Goal: Task Accomplishment & Management: Use online tool/utility

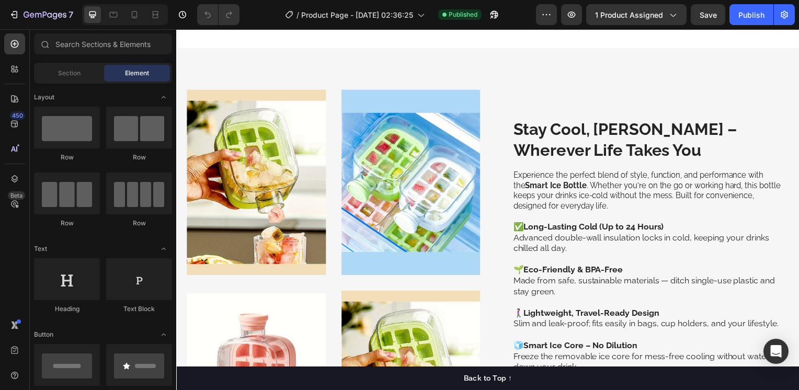
scroll to position [871, 0]
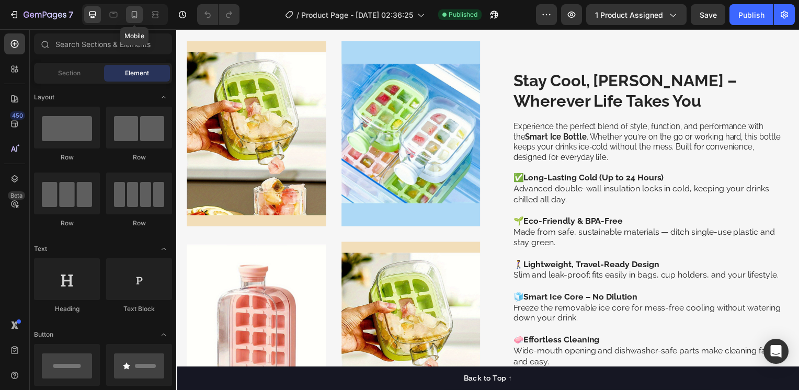
click at [133, 14] on icon at bounding box center [134, 14] width 10 height 10
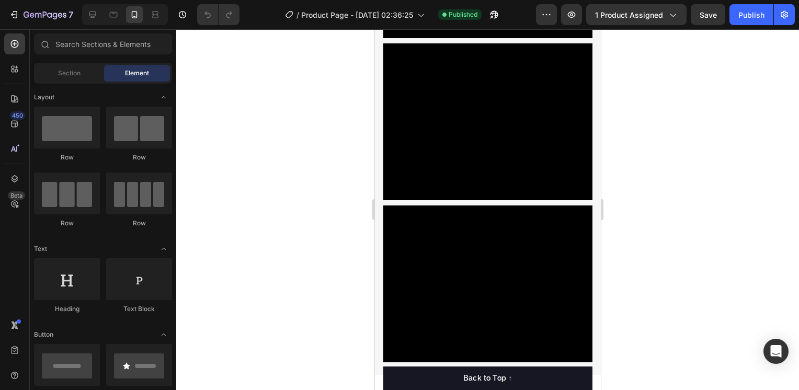
scroll to position [1654, 0]
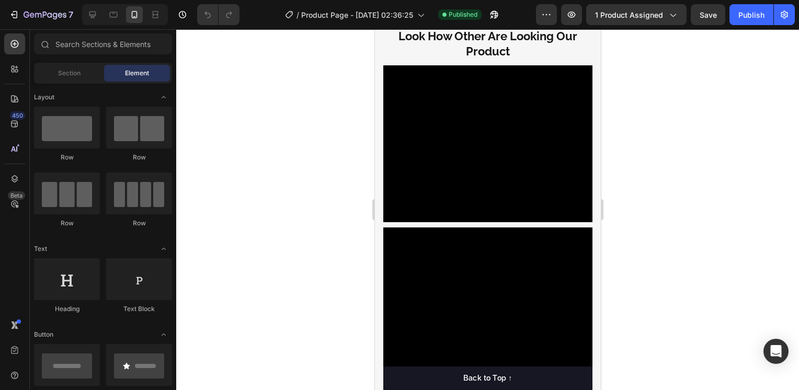
drag, startPoint x: 596, startPoint y: 135, endPoint x: 982, endPoint y: 236, distance: 399.3
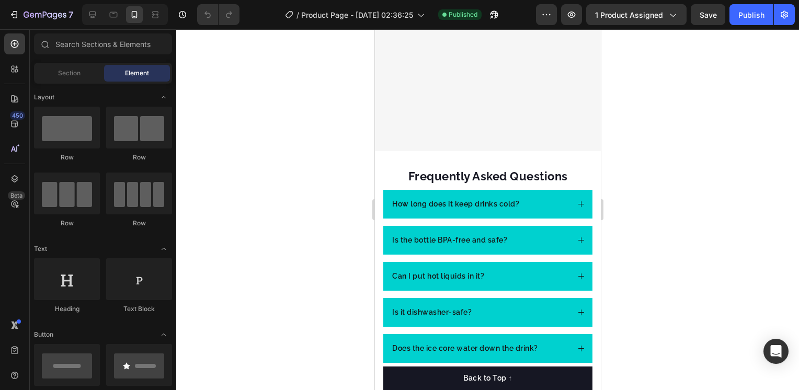
scroll to position [3559, 0]
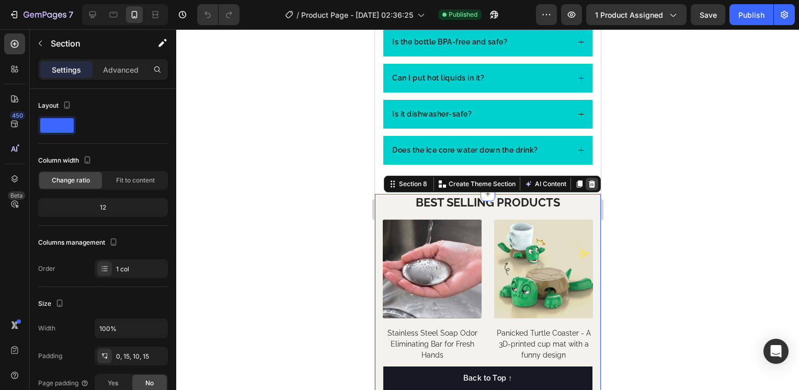
click at [588, 184] on icon at bounding box center [591, 183] width 7 height 7
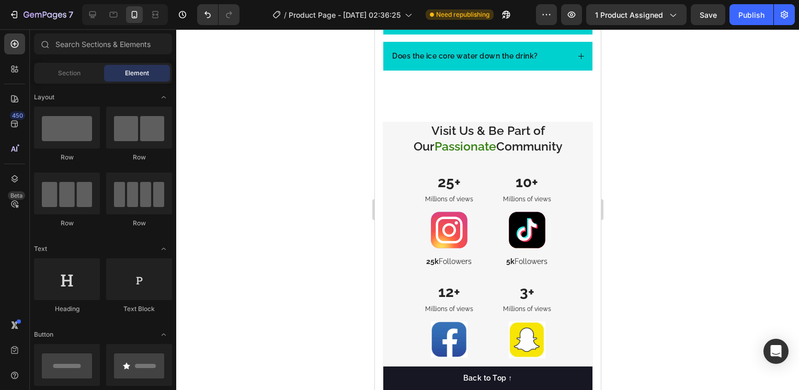
scroll to position [3643, 0]
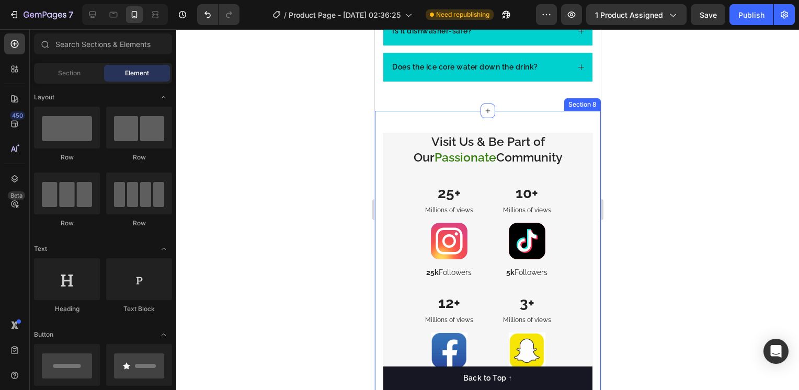
click at [380, 139] on div "Drop element here Drop element here Row Drop element here Drop element here Row…" at bounding box center [487, 297] width 226 height 373
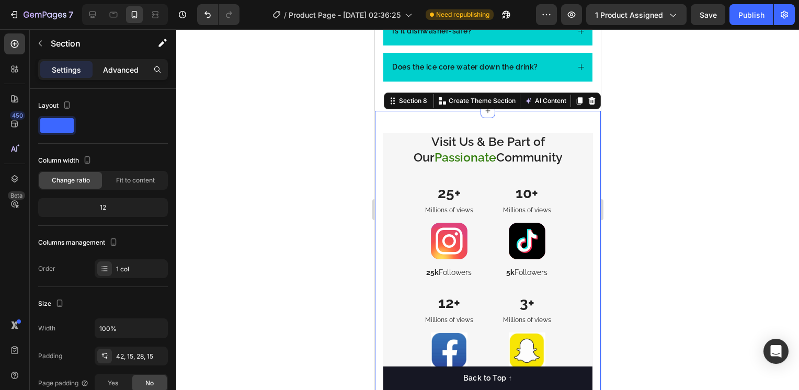
click at [125, 73] on p "Advanced" at bounding box center [121, 69] width 36 height 11
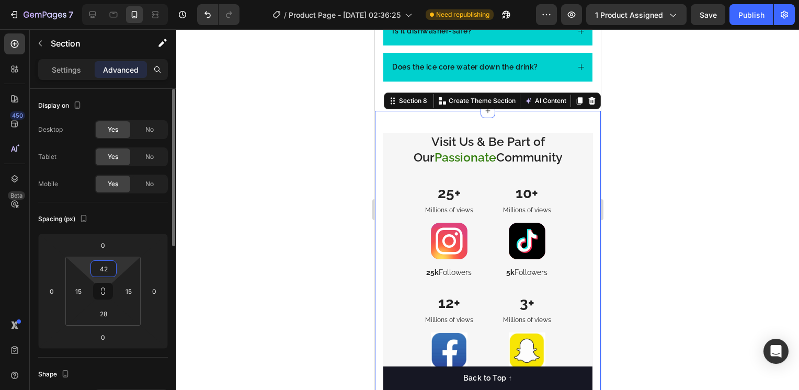
click at [105, 265] on input "42" at bounding box center [103, 269] width 21 height 16
click at [112, 267] on input "42" at bounding box center [103, 269] width 21 height 16
type input "4"
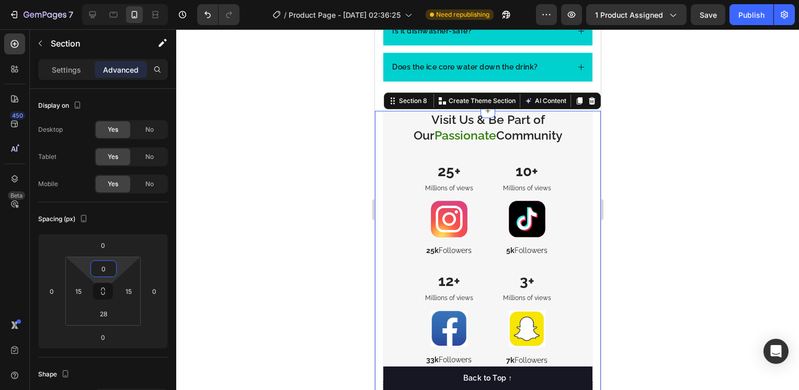
click at [205, 258] on div at bounding box center [487, 209] width 623 height 361
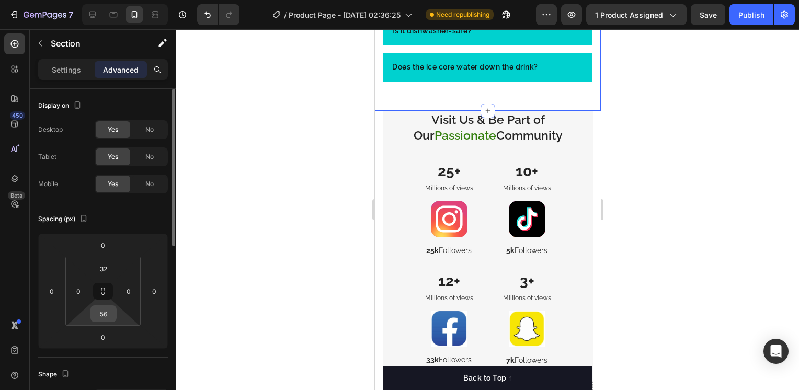
click at [107, 312] on input "56" at bounding box center [103, 314] width 21 height 16
type input "10"
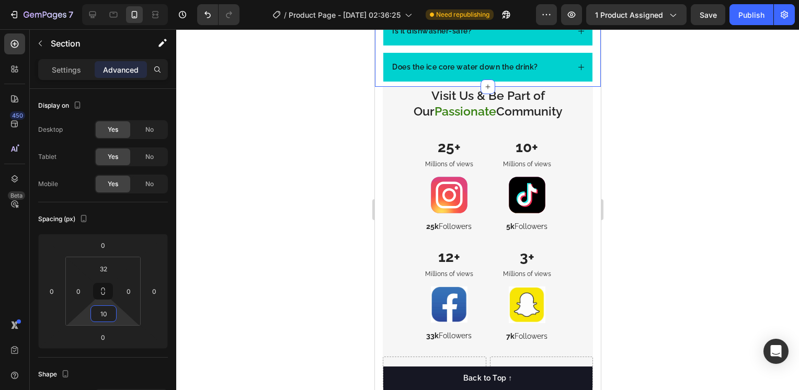
drag, startPoint x: 107, startPoint y: 312, endPoint x: 247, endPoint y: 306, distance: 139.7
click at [247, 0] on div "7 Version history / Product Page - [DATE] 02:36:25 Need republishing Preview 1 …" at bounding box center [399, 0] width 799 height 0
click at [698, 188] on div at bounding box center [487, 209] width 623 height 361
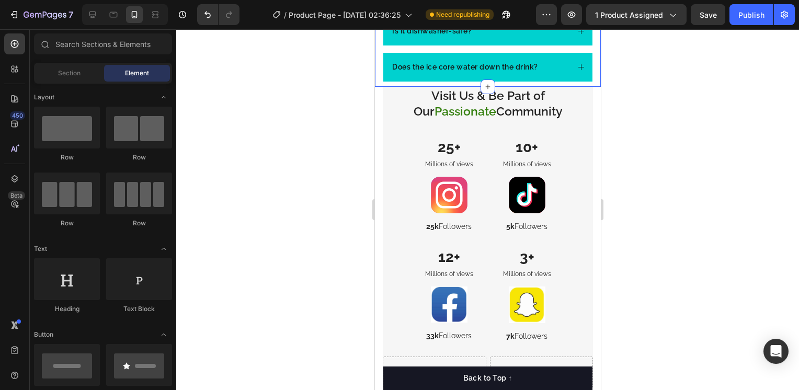
drag, startPoint x: 698, startPoint y: 188, endPoint x: 623, endPoint y: 205, distance: 77.2
click at [698, 188] on div at bounding box center [487, 209] width 623 height 361
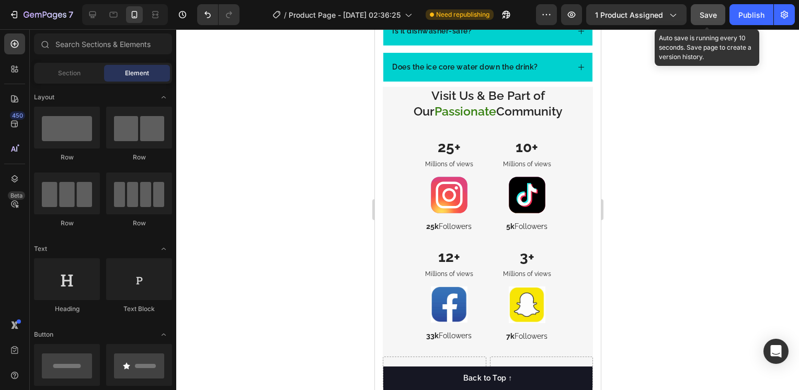
click at [702, 22] on button "Save" at bounding box center [708, 14] width 35 height 21
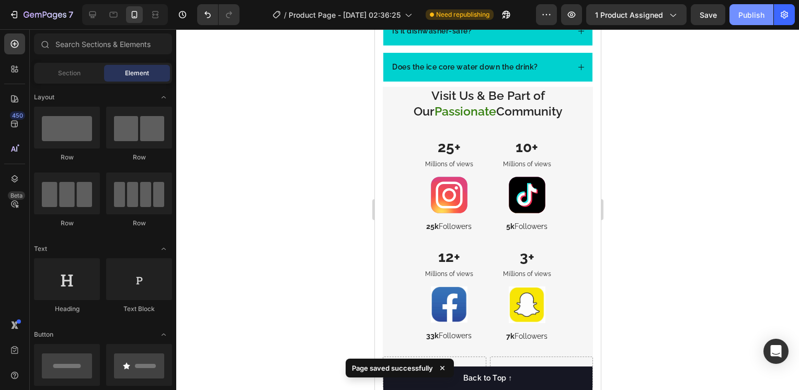
click at [757, 15] on div "Publish" at bounding box center [751, 14] width 26 height 11
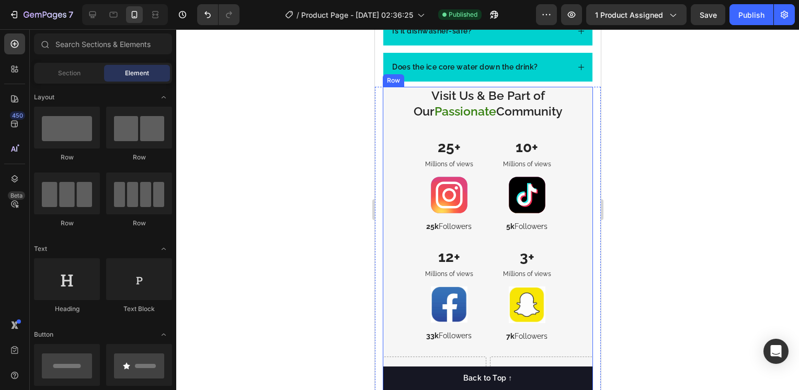
click at [392, 137] on div "Visit Us & Be Part of Our Passionate Community Heading 25+ Text Block Millions …" at bounding box center [487, 222] width 210 height 270
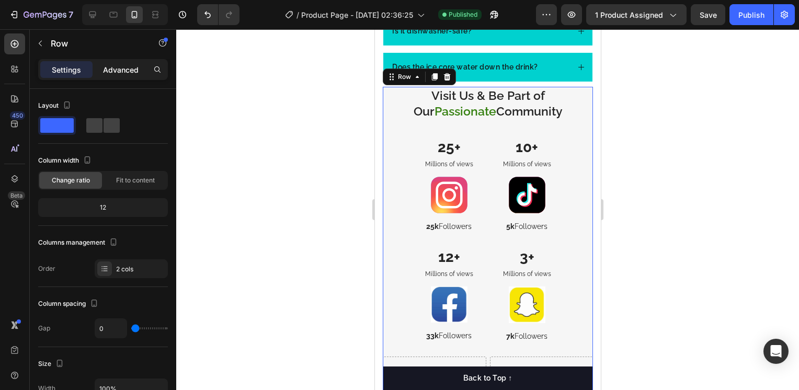
click at [129, 69] on p "Advanced" at bounding box center [121, 69] width 36 height 11
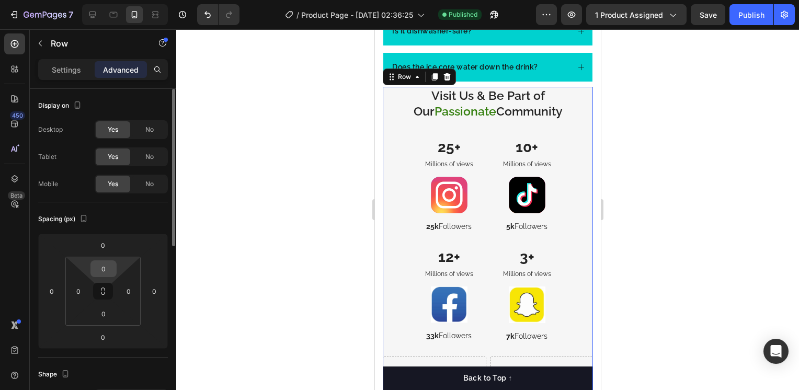
click at [111, 270] on input "0" at bounding box center [103, 269] width 21 height 16
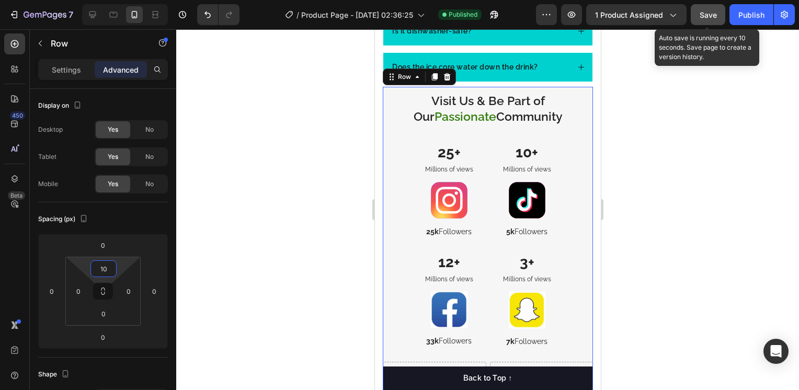
type input "10"
click at [702, 16] on span "Save" at bounding box center [708, 14] width 17 height 9
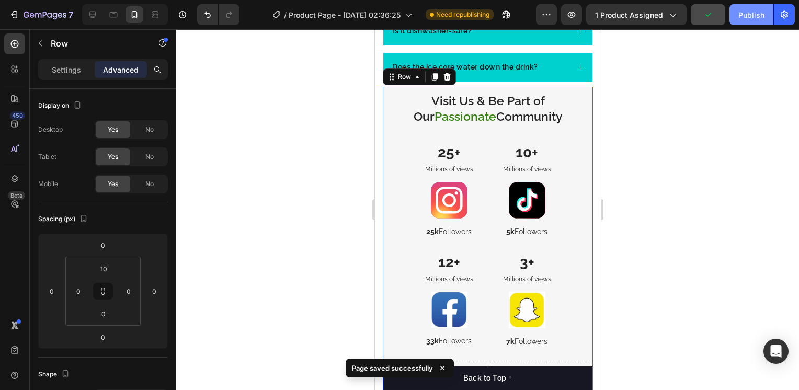
click at [757, 15] on div "Publish" at bounding box center [751, 14] width 26 height 11
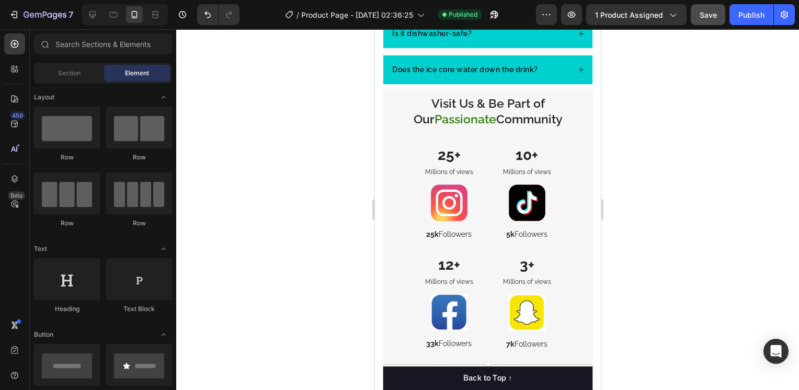
scroll to position [3236, 0]
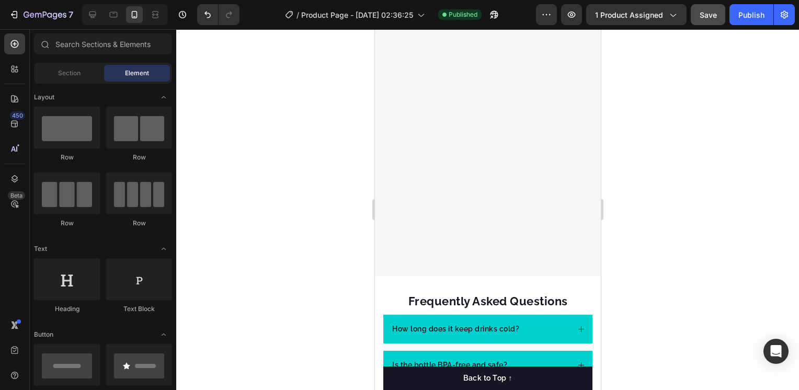
drag, startPoint x: 594, startPoint y: 340, endPoint x: 978, endPoint y: 298, distance: 386.1
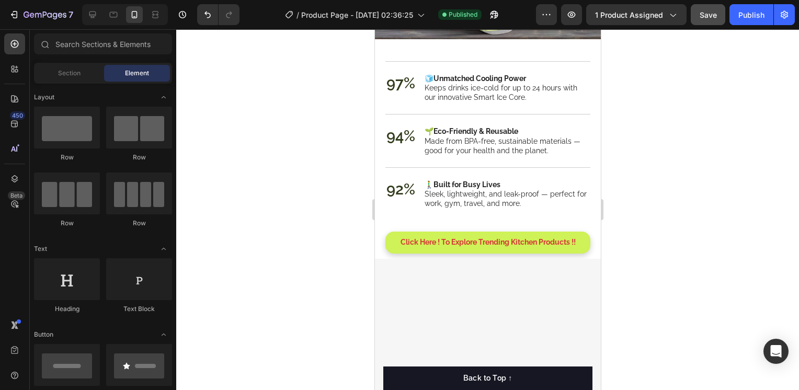
scroll to position [2267, 0]
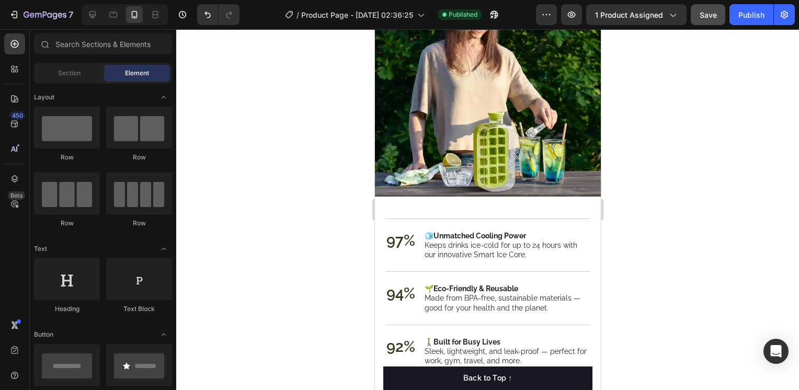
drag, startPoint x: 594, startPoint y: 266, endPoint x: 977, endPoint y: 51, distance: 439.2
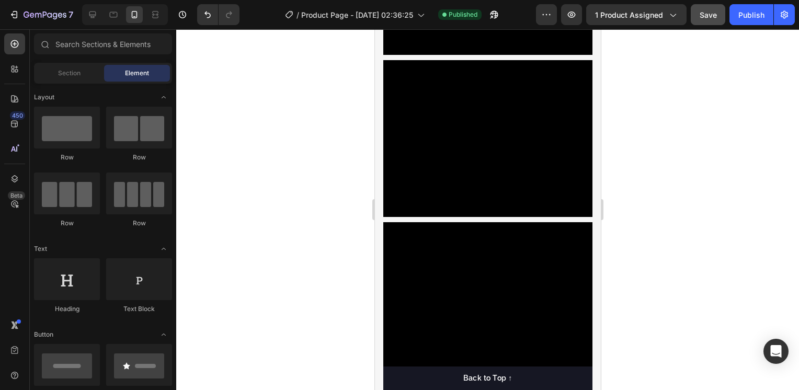
scroll to position [1880, 0]
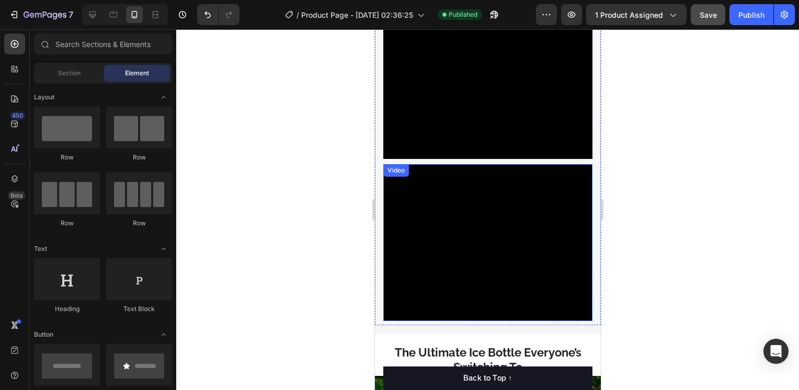
click at [401, 164] on div "Video" at bounding box center [396, 170] width 26 height 13
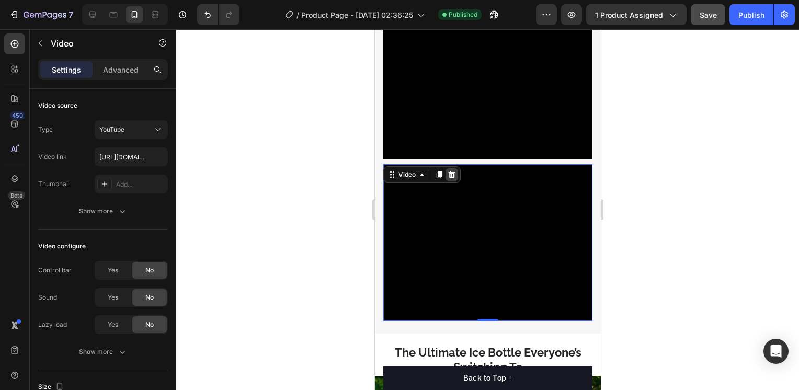
click at [452, 170] on icon at bounding box center [451, 174] width 8 height 8
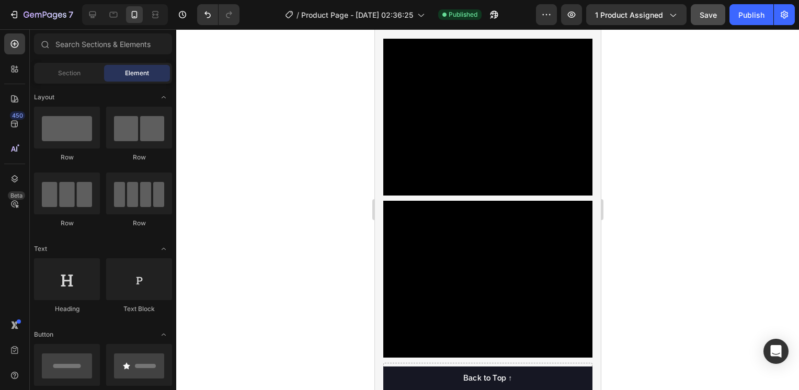
scroll to position [1665, 0]
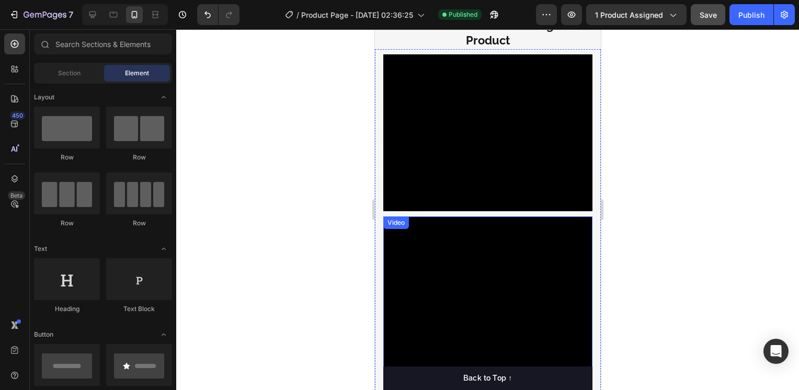
click at [402, 218] on div "Video" at bounding box center [395, 222] width 21 height 9
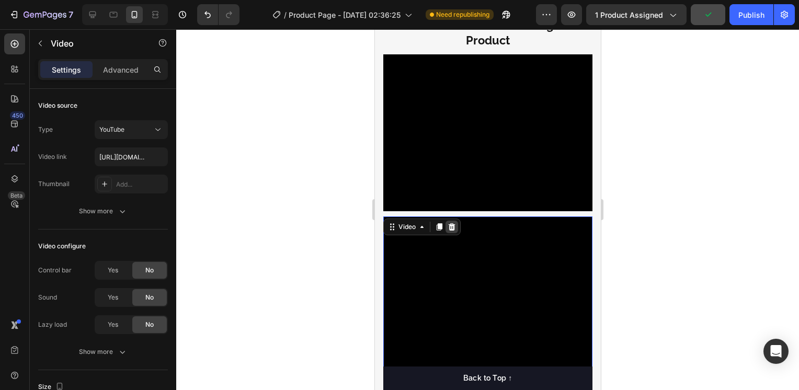
click at [453, 223] on icon at bounding box center [451, 226] width 7 height 7
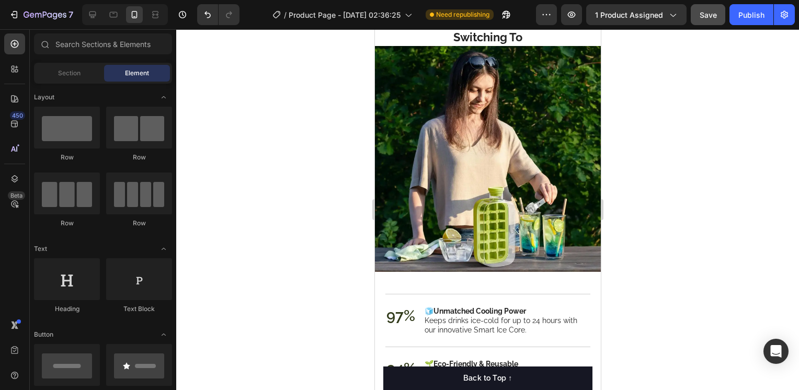
scroll to position [1698, 0]
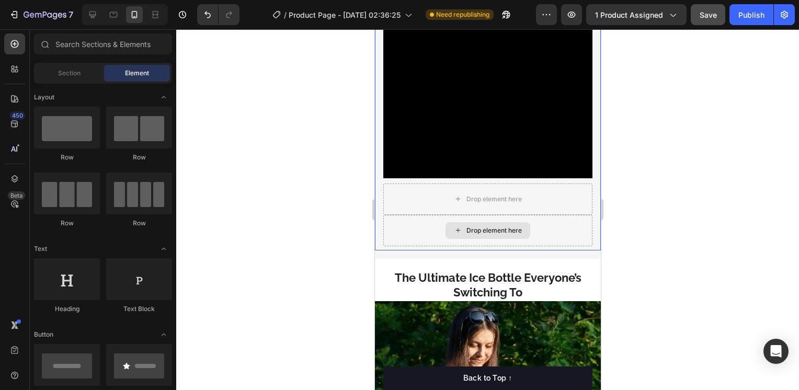
click at [549, 215] on div "Drop element here" at bounding box center [487, 230] width 209 height 31
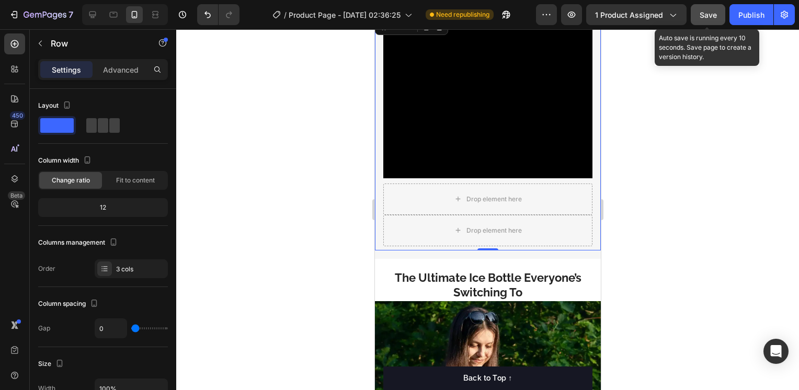
click at [705, 10] on span "Save" at bounding box center [708, 14] width 17 height 9
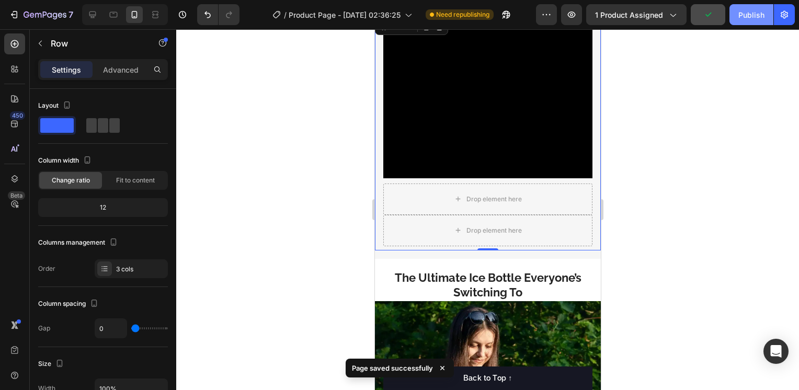
click at [745, 15] on div "Publish" at bounding box center [751, 14] width 26 height 11
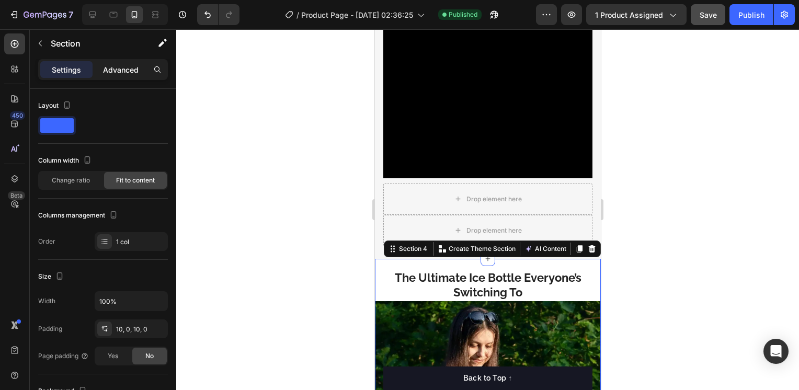
click at [128, 71] on p "Advanced" at bounding box center [121, 69] width 36 height 11
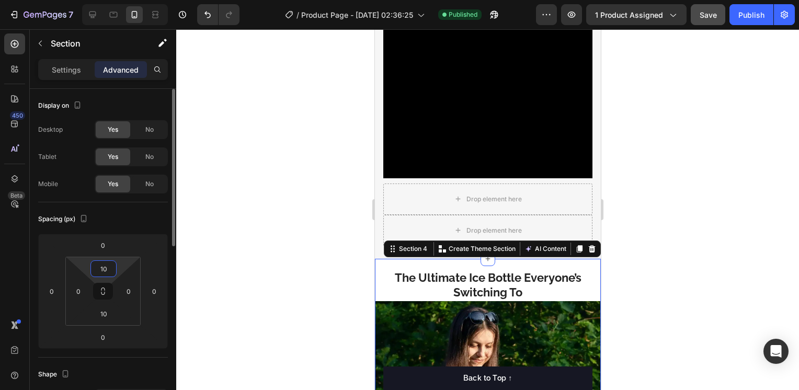
click at [109, 273] on input "10" at bounding box center [103, 269] width 21 height 16
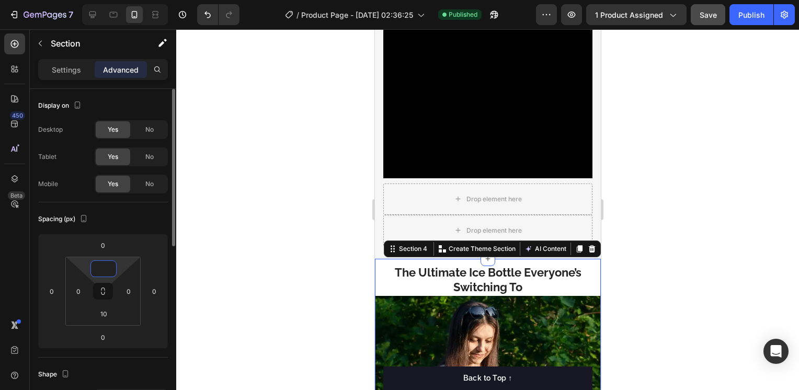
type input "0"
click at [295, 314] on div at bounding box center [487, 209] width 623 height 361
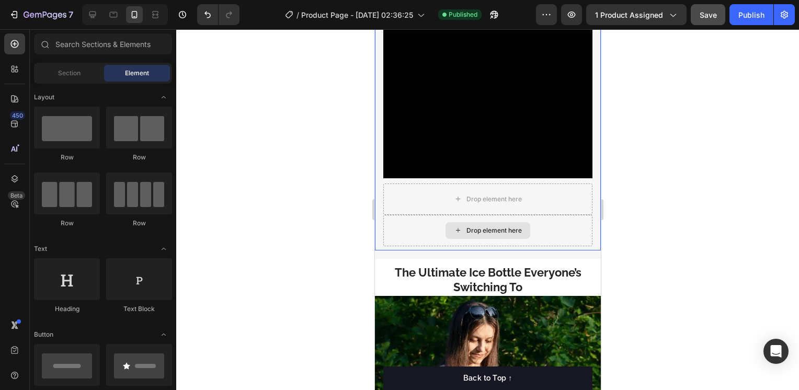
click at [542, 239] on div "Drop element here" at bounding box center [487, 230] width 209 height 31
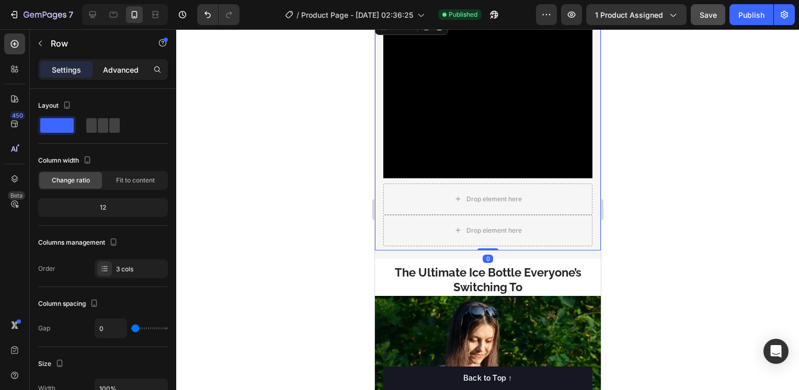
click at [134, 73] on p "Advanced" at bounding box center [121, 69] width 36 height 11
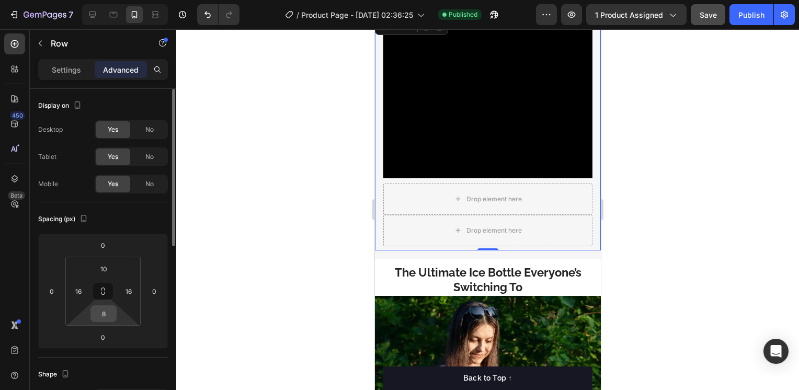
click at [110, 314] on input "8" at bounding box center [103, 314] width 21 height 16
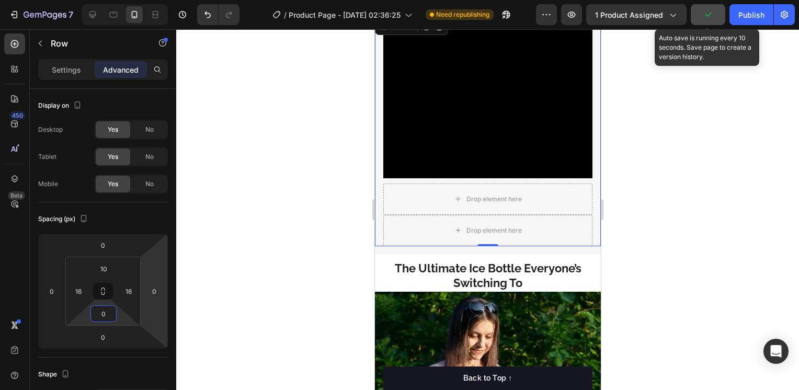
type input "0"
click at [709, 14] on icon "button" at bounding box center [708, 14] width 10 height 10
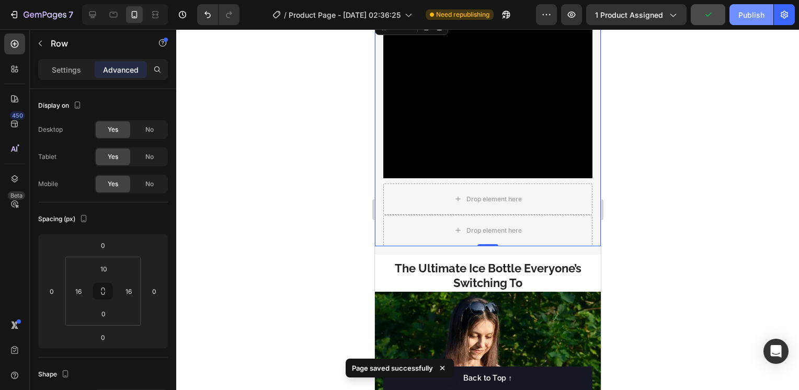
click at [745, 13] on div "Publish" at bounding box center [751, 14] width 26 height 11
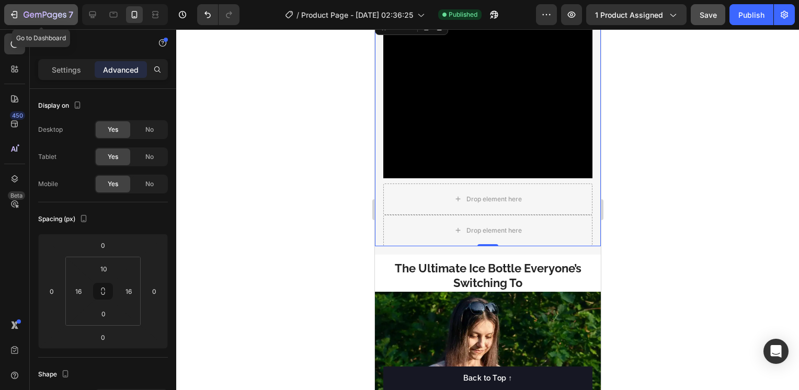
click at [23, 6] on button "7" at bounding box center [41, 14] width 74 height 21
